Goal: Task Accomplishment & Management: Manage account settings

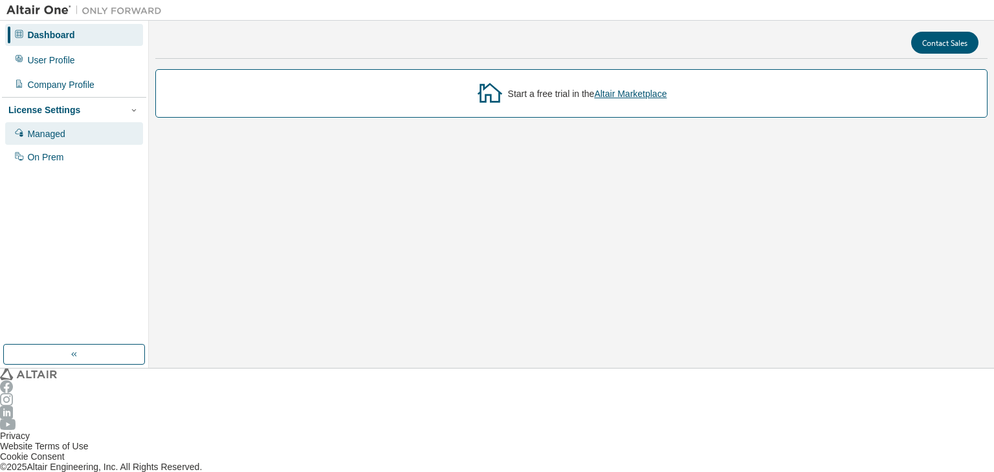
click at [46, 129] on div "Managed" at bounding box center [46, 134] width 38 height 10
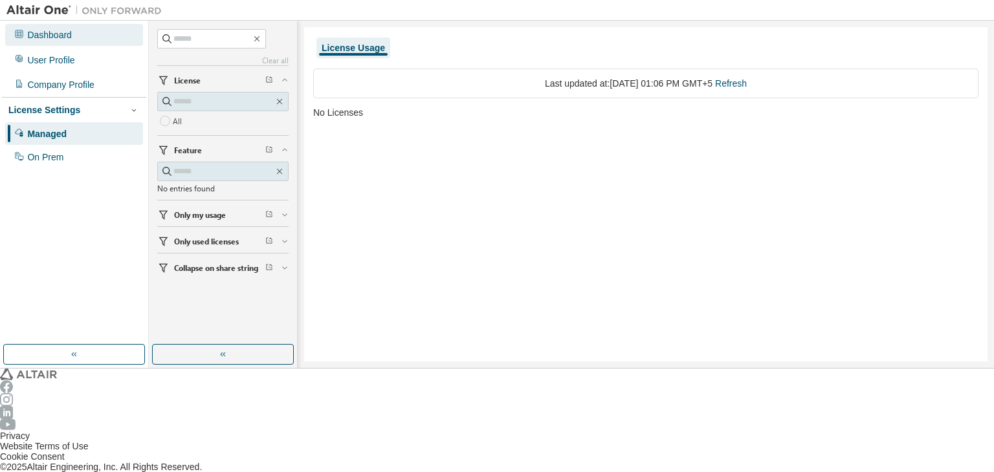
click at [58, 25] on div "Dashboard" at bounding box center [74, 35] width 138 height 22
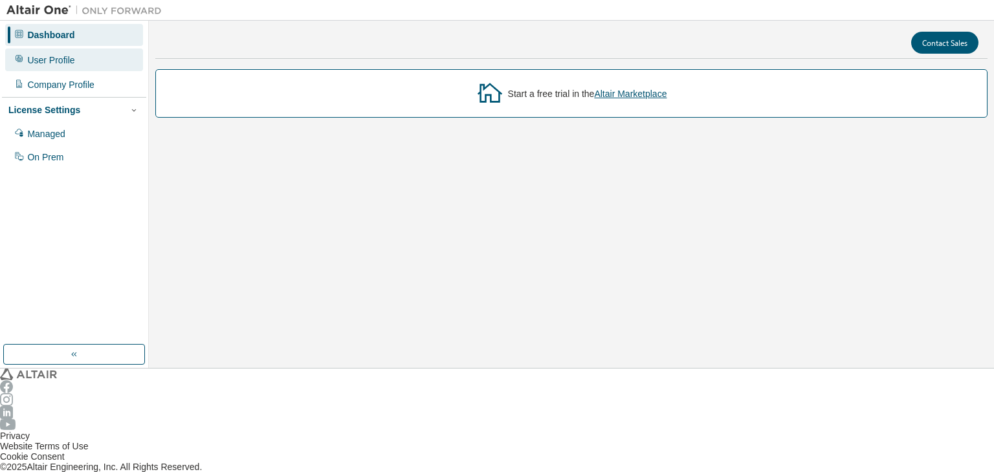
click at [66, 55] on div "User Profile" at bounding box center [50, 60] width 47 height 10
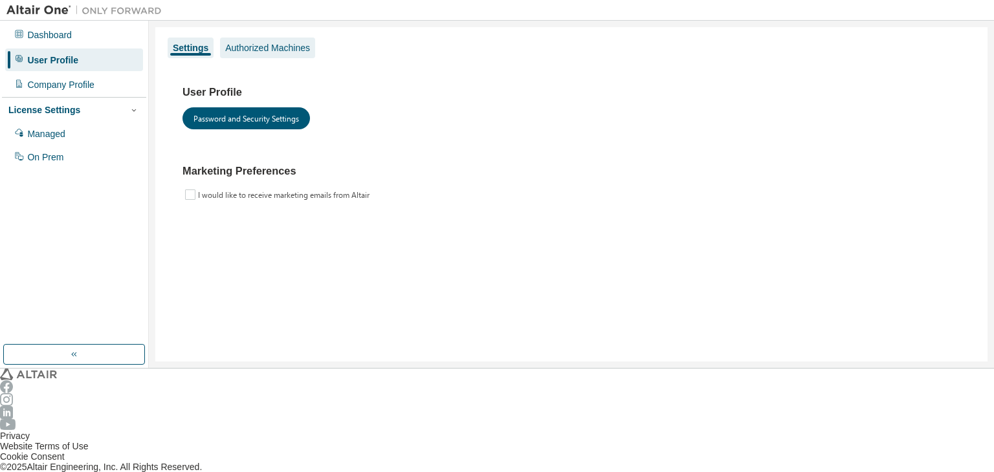
click at [249, 47] on div "Authorized Machines" at bounding box center [267, 48] width 85 height 10
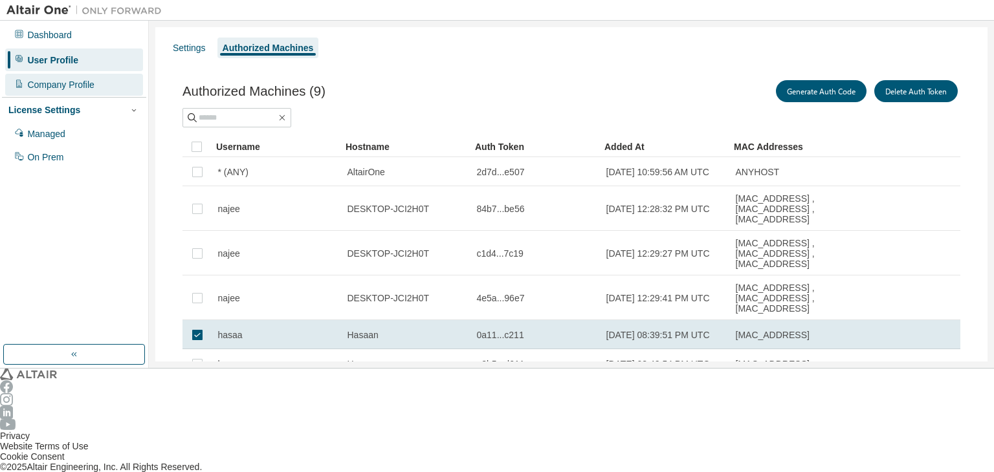
click at [69, 83] on div "Company Profile" at bounding box center [60, 85] width 67 height 10
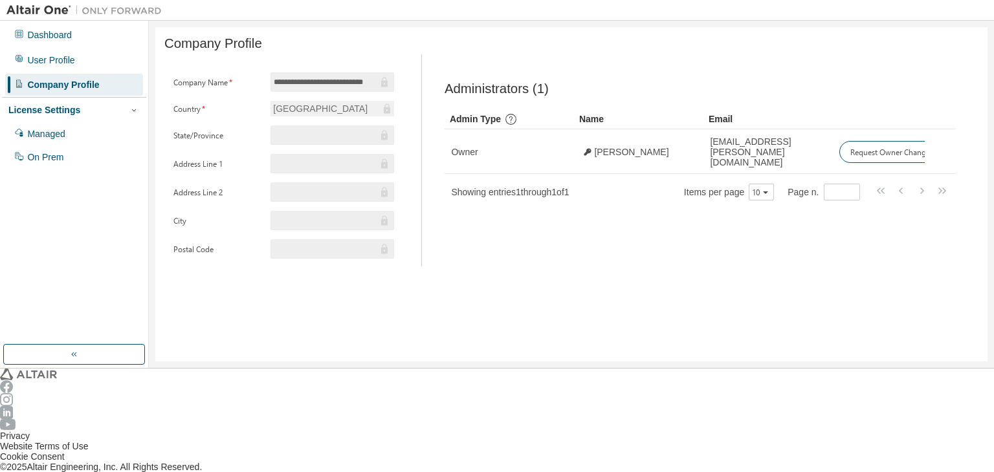
click at [66, 105] on div "License Settings" at bounding box center [44, 110] width 72 height 10
click at [58, 105] on div "License Settings" at bounding box center [44, 110] width 72 height 10
click at [56, 129] on div "Managed" at bounding box center [46, 134] width 38 height 10
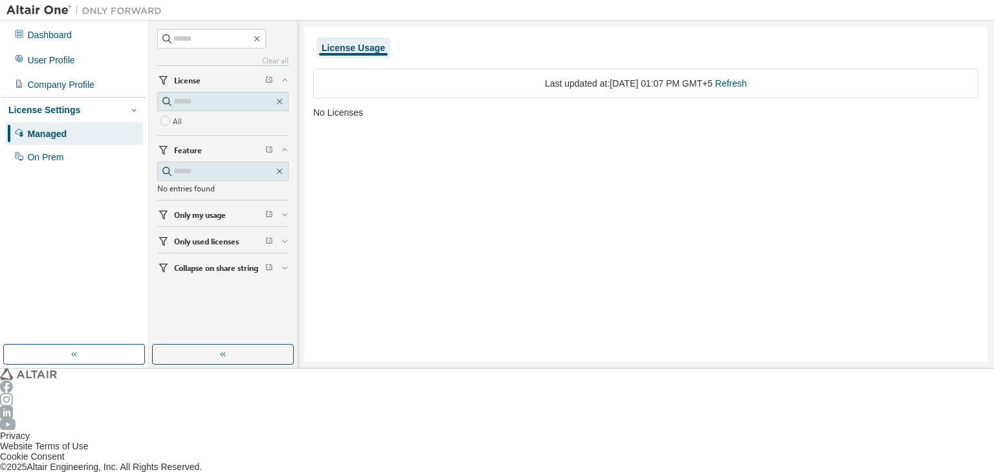
click at [198, 218] on span "Only my usage" at bounding box center [200, 215] width 52 height 10
click at [50, 131] on div "Managed" at bounding box center [46, 134] width 39 height 10
click at [201, 41] on input "text" at bounding box center [212, 38] width 78 height 13
type input "****"
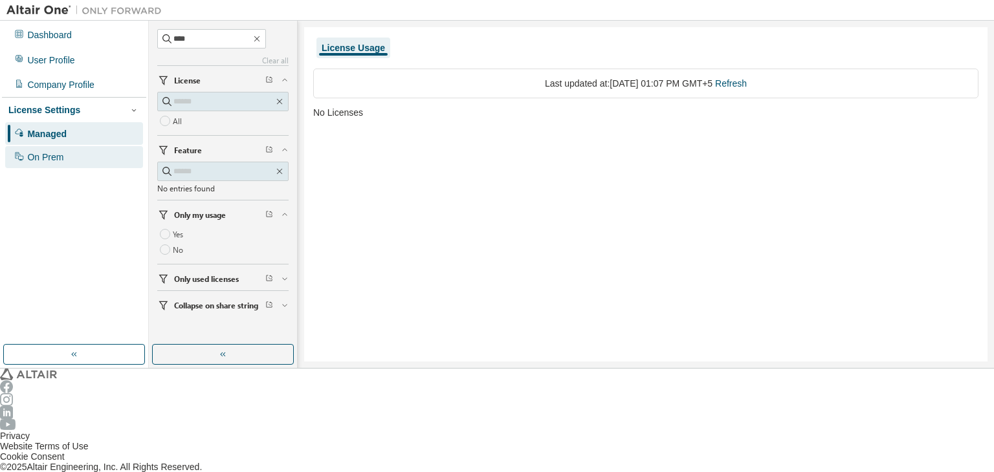
click at [52, 152] on div "On Prem" at bounding box center [45, 157] width 36 height 10
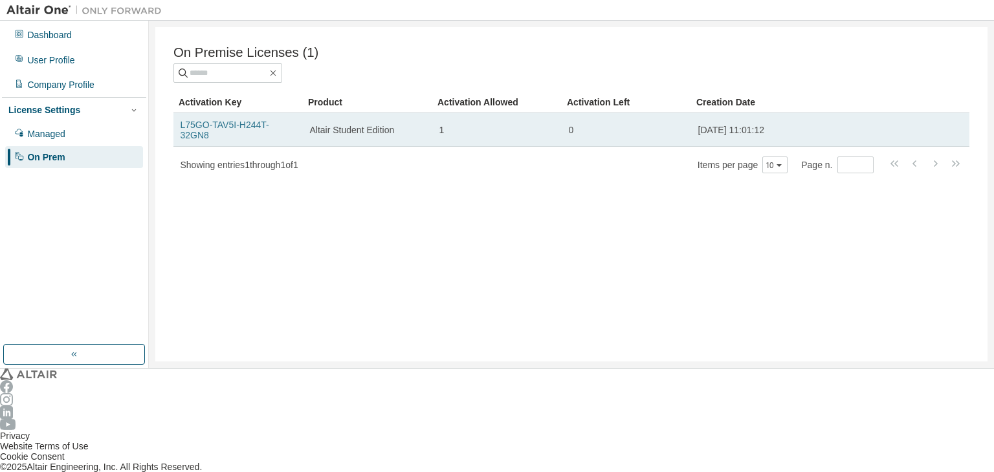
click at [226, 120] on link "L75GO-TAV5I-H244T-32GN8" at bounding box center [225, 130] width 89 height 21
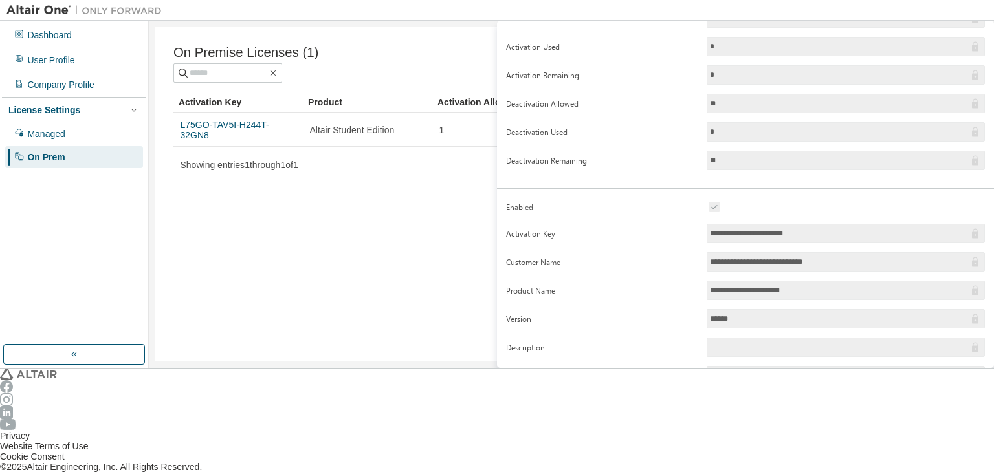
scroll to position [120, 0]
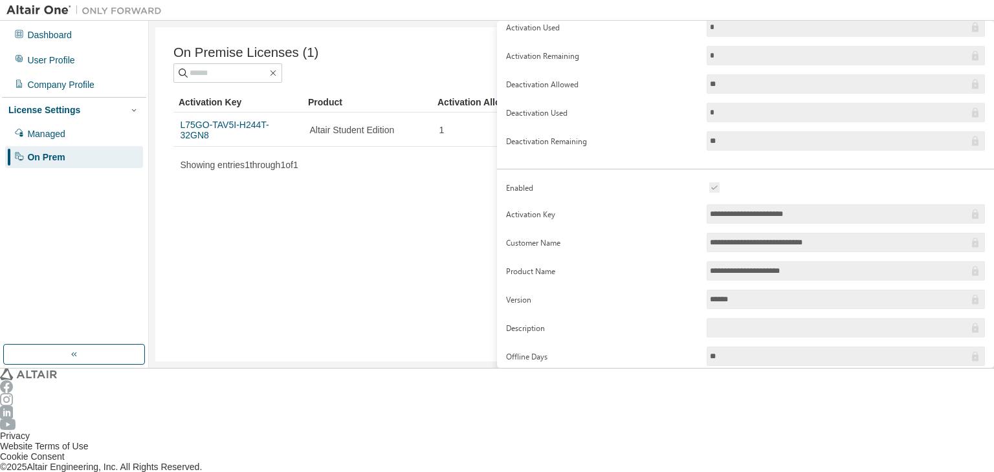
click at [364, 304] on div "On Premise Licenses (1) Clear Load Save Save As Field Operator Value Select fil…" at bounding box center [571, 194] width 832 height 335
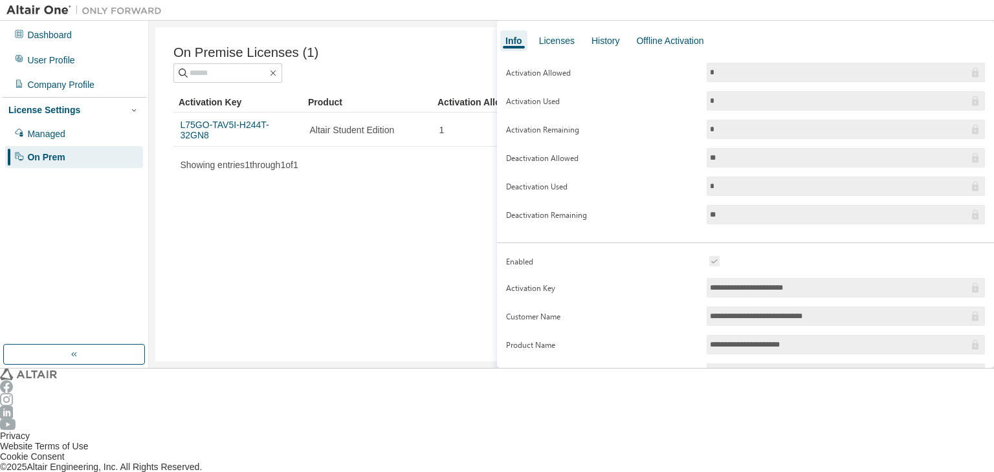
scroll to position [0, 0]
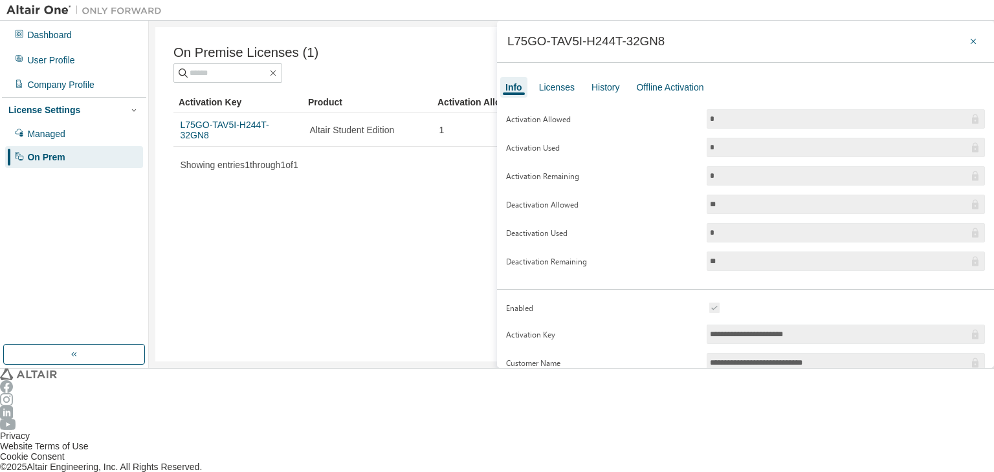
click at [971, 35] on button "button" at bounding box center [973, 41] width 21 height 21
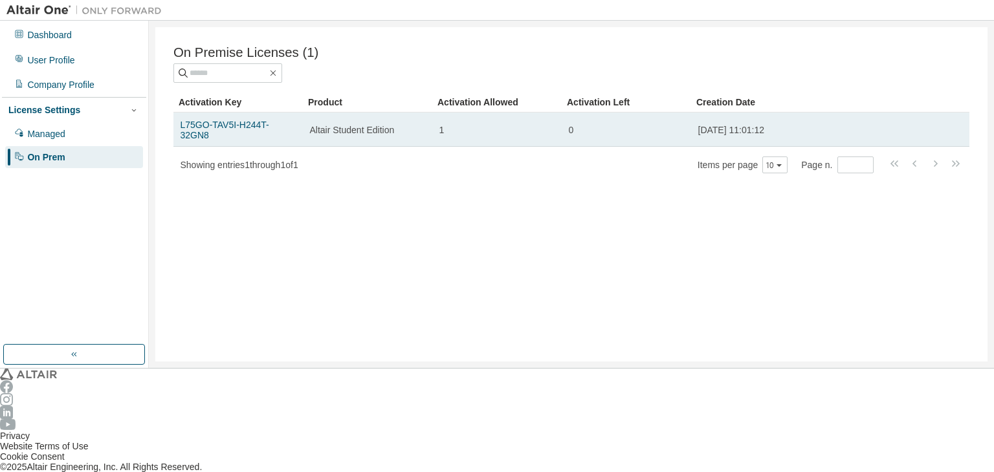
click at [371, 125] on span "Altair Student Edition" at bounding box center [352, 130] width 85 height 10
click at [263, 125] on link "L75GO-TAV5I-H244T-32GN8" at bounding box center [225, 130] width 89 height 21
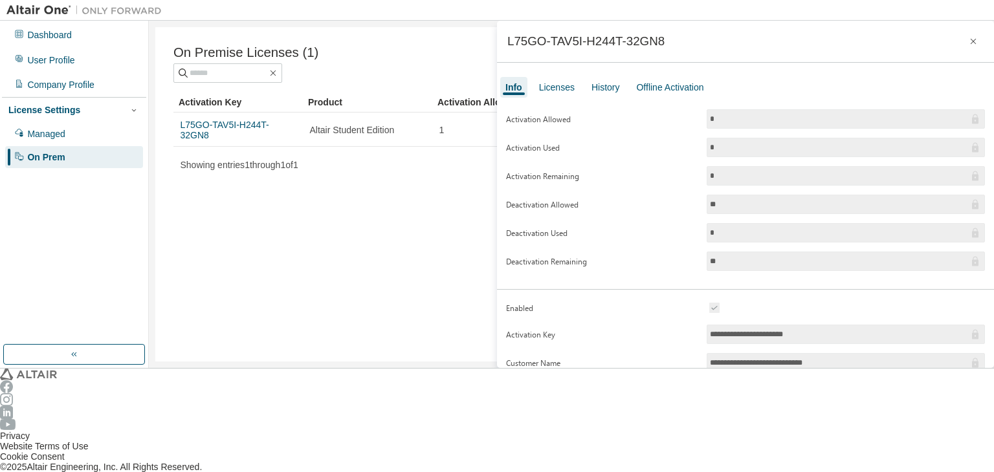
click at [750, 130] on form "Activation Allowed * Activation Used * Activation Remaining * Deactivation Allo…" at bounding box center [745, 190] width 479 height 162
click at [547, 88] on div "Licenses" at bounding box center [557, 87] width 36 height 10
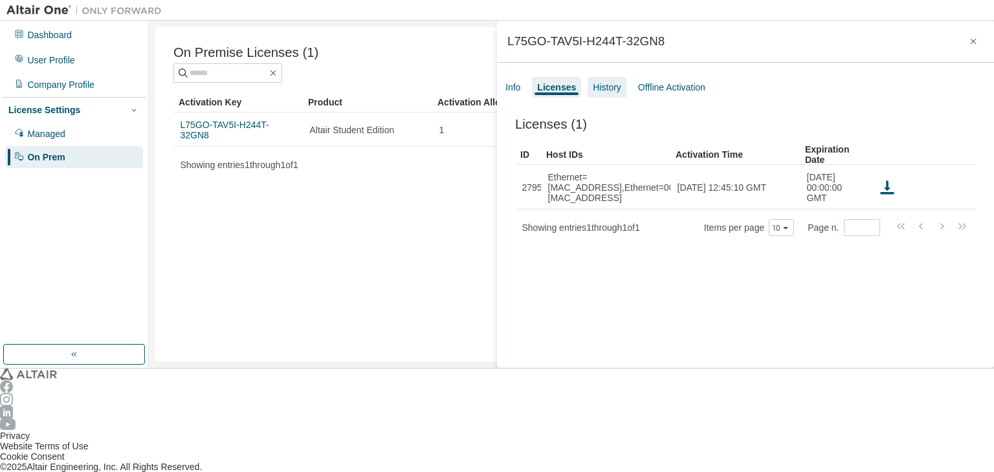
click at [596, 87] on div "History" at bounding box center [607, 87] width 28 height 10
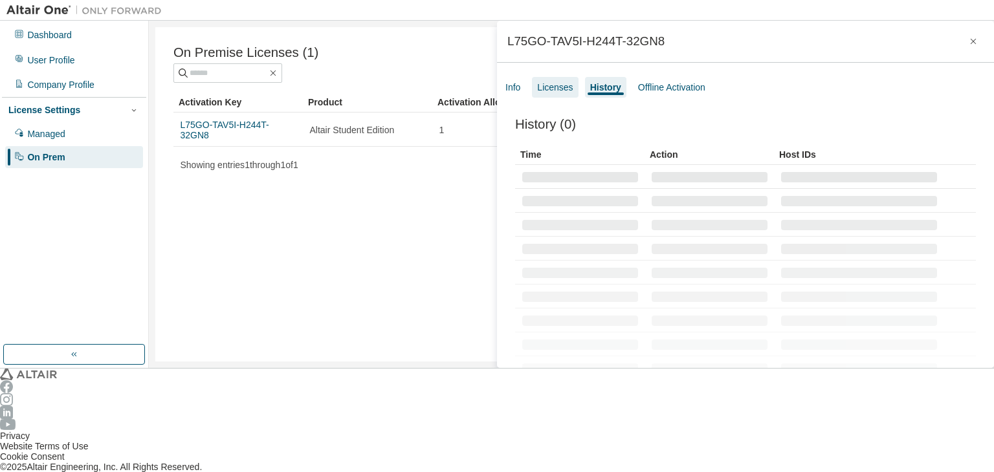
click at [559, 87] on div "Licenses" at bounding box center [555, 87] width 36 height 10
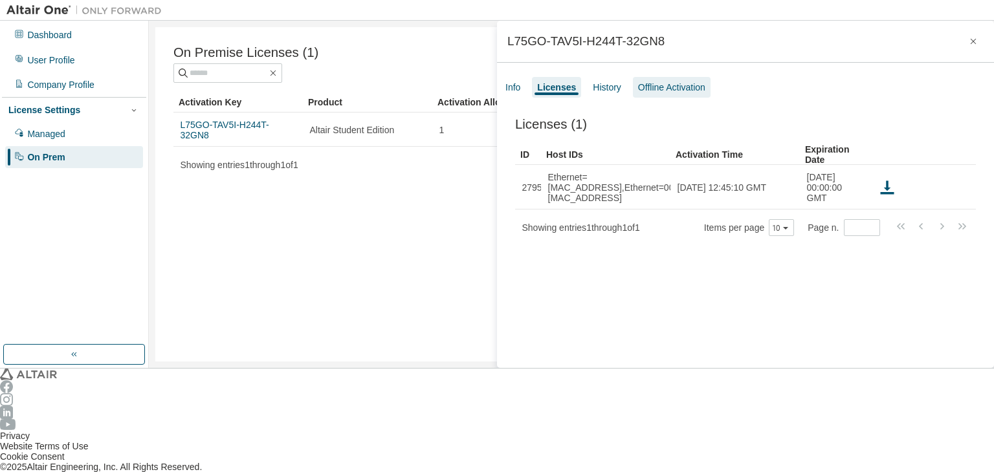
click at [645, 89] on div "Offline Activation" at bounding box center [671, 87] width 67 height 10
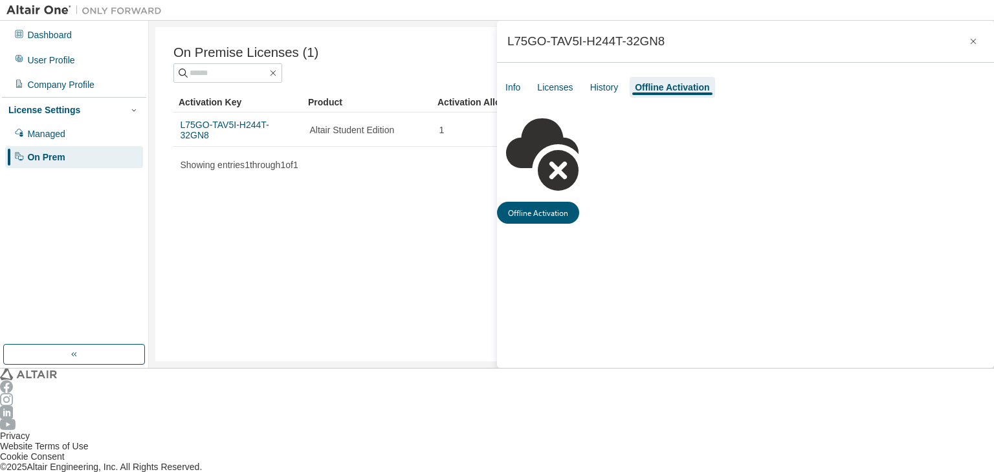
click at [529, 93] on div "Info Licenses History Offline Activation" at bounding box center [745, 87] width 497 height 23
click at [504, 92] on div "Info" at bounding box center [512, 87] width 25 height 21
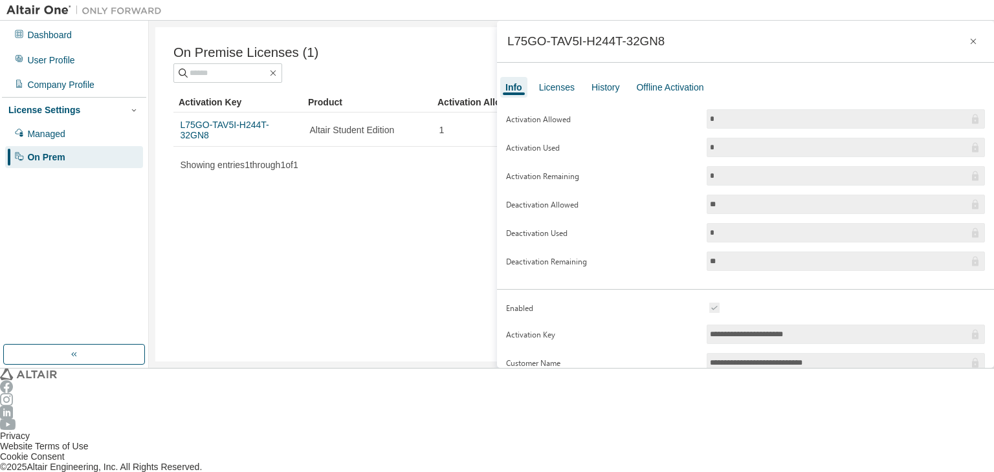
click at [508, 162] on form "Activation Allowed * Activation Used * Activation Remaining * Deactivation Allo…" at bounding box center [745, 190] width 479 height 162
click at [968, 43] on icon "button" at bounding box center [973, 41] width 10 height 10
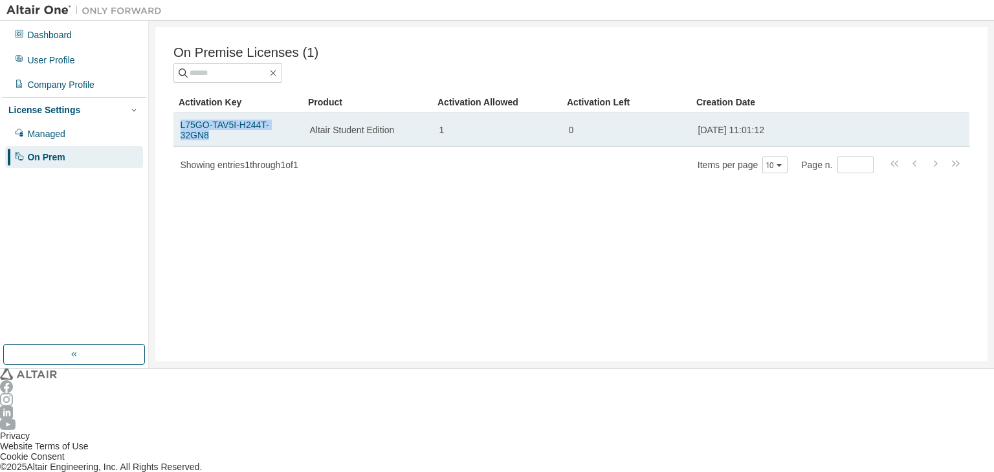
drag, startPoint x: 172, startPoint y: 123, endPoint x: 280, endPoint y: 124, distance: 107.4
click at [280, 124] on td "L75GO-TAV5I-H244T-32GN8" at bounding box center [237, 130] width 129 height 34
copy link "L75GO-TAV5I-H244T-32GN8"
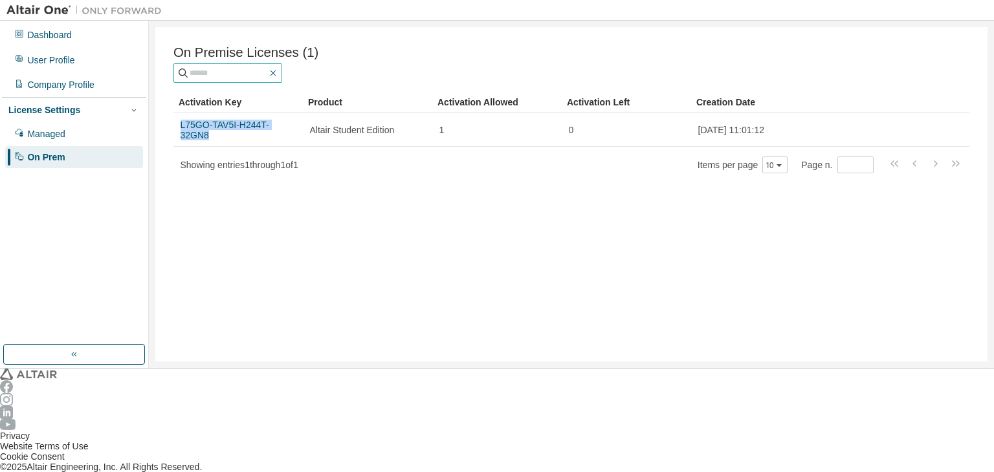
click at [278, 73] on icon "button" at bounding box center [273, 73] width 10 height 10
click at [278, 74] on icon "button" at bounding box center [273, 73] width 10 height 10
